Goal: Find specific page/section: Find specific page/section

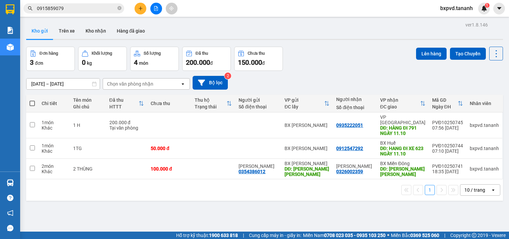
click at [69, 28] on button "Trên xe" at bounding box center [66, 31] width 27 height 16
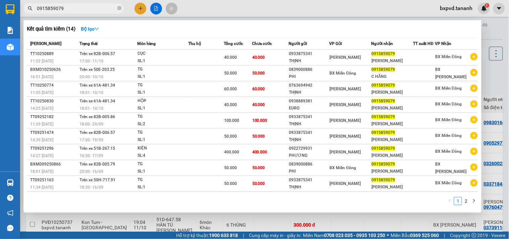
click at [85, 6] on input "0915859079" at bounding box center [76, 8] width 79 height 7
type input "0"
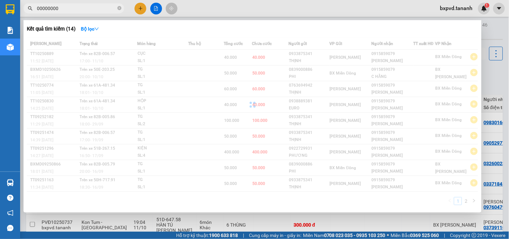
type input "000000000"
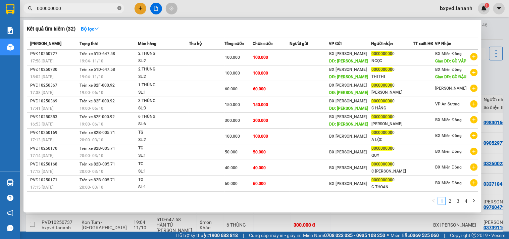
click at [118, 7] on icon "close-circle" at bounding box center [119, 8] width 4 height 4
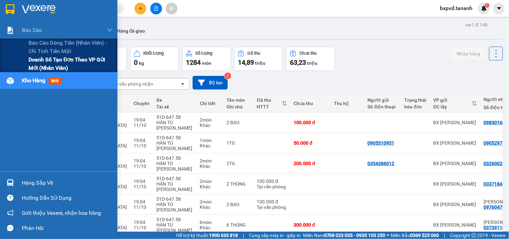
click at [31, 62] on span "Doanh số tạo đơn theo VP gửi mới (nhân viên)" at bounding box center [71, 63] width 84 height 17
